Goal: Task Accomplishment & Management: Manage account settings

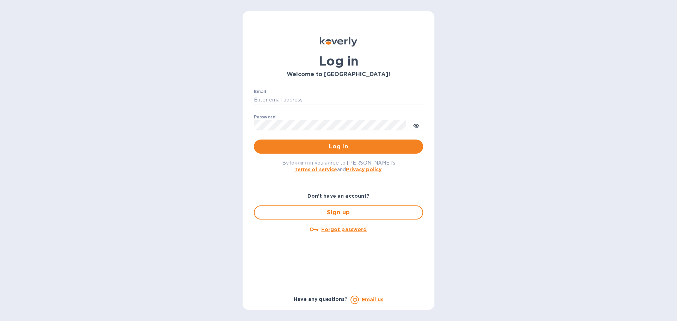
click at [305, 97] on input "Email" at bounding box center [338, 100] width 169 height 11
type input "[PERSON_NAME][EMAIL_ADDRESS][DOMAIN_NAME]"
click at [278, 116] on div "Password ​" at bounding box center [338, 127] width 169 height 25
click at [254, 140] on button "Log in" at bounding box center [338, 147] width 169 height 14
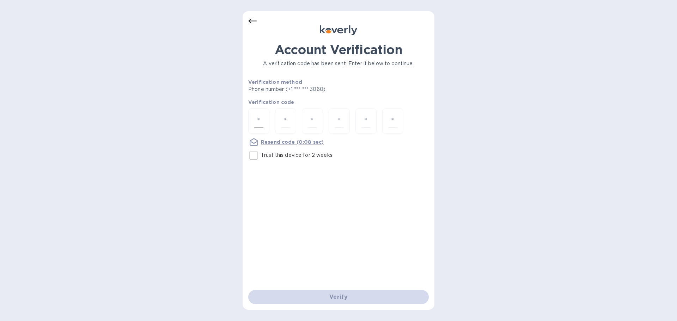
click at [251, 122] on div at bounding box center [258, 121] width 21 height 25
type input "6"
type input "4"
type input "6"
type input "7"
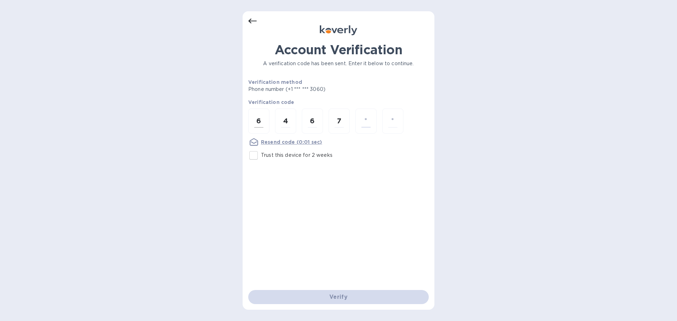
type input "9"
type input "0"
